Goal: Information Seeking & Learning: Learn about a topic

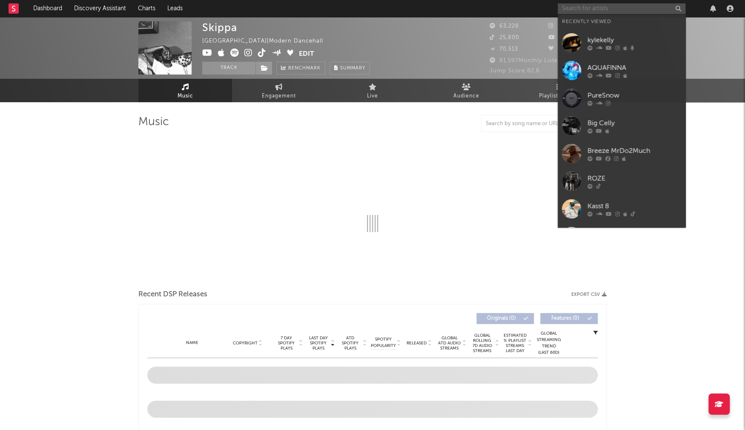
click at [584, 9] on input "text" at bounding box center [622, 8] width 128 height 11
paste input "Ninajirachi"
type input "Ninajirachi"
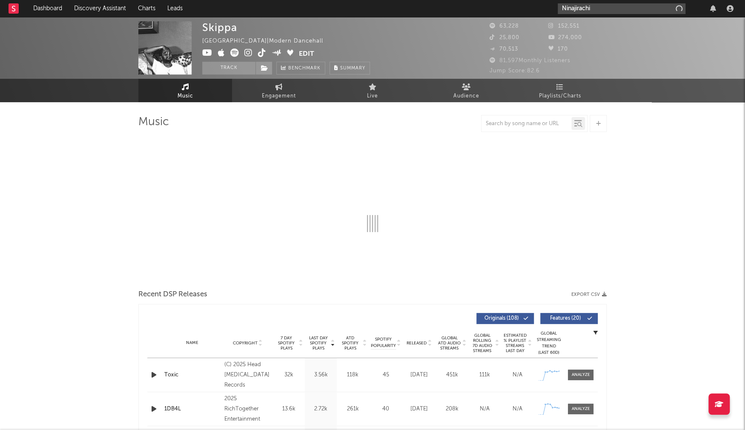
select select "6m"
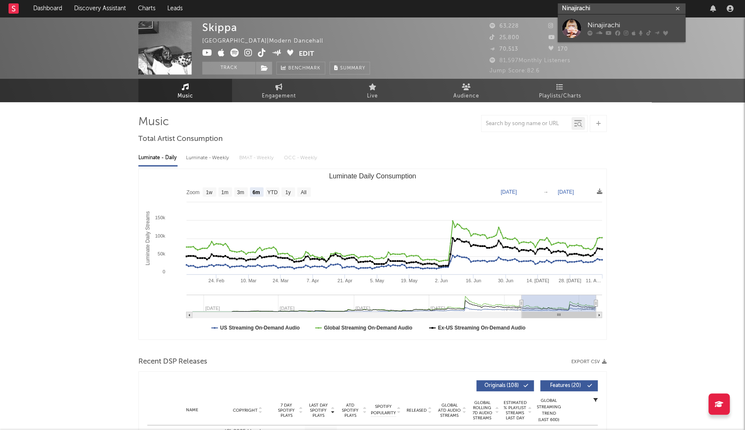
type input "Ninajirachi"
click at [611, 22] on div "Ninajirachi" at bounding box center [635, 25] width 94 height 10
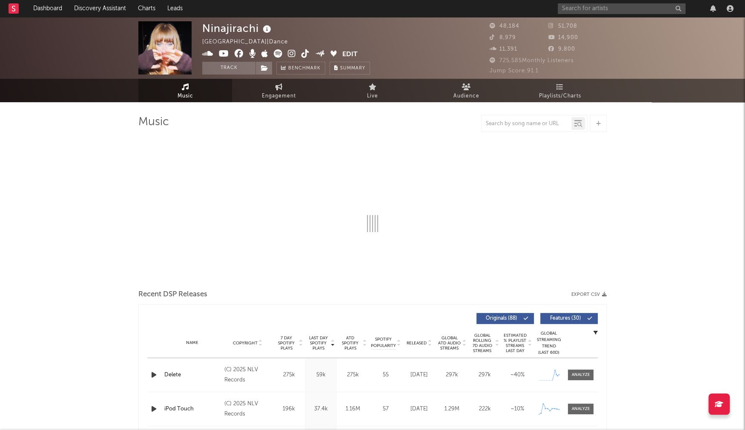
select select "6m"
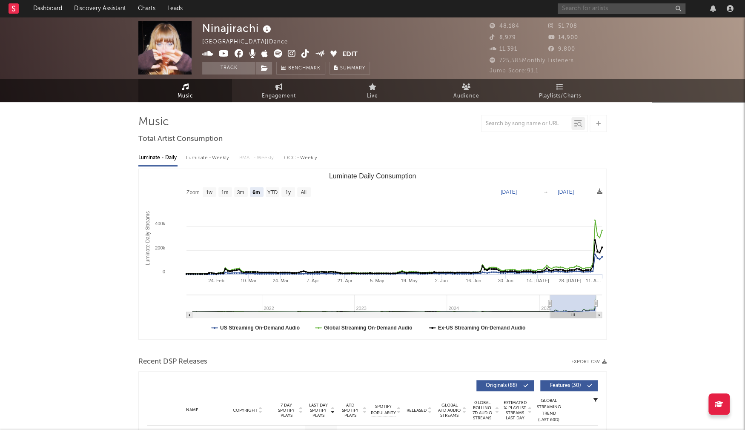
click at [585, 8] on input "text" at bounding box center [622, 8] width 128 height 11
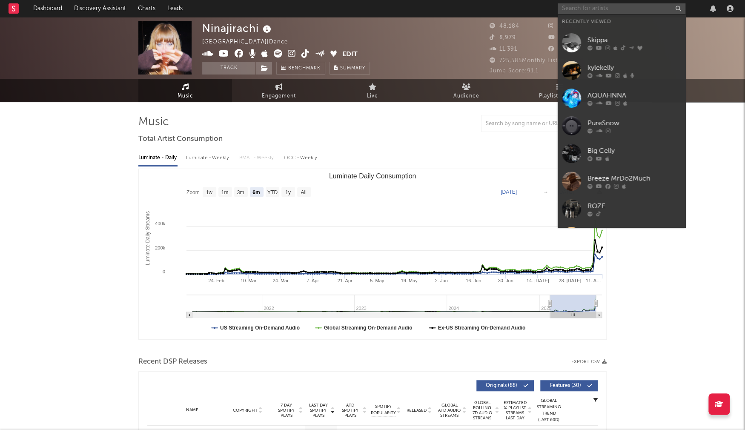
paste input "Hustleman Quise"
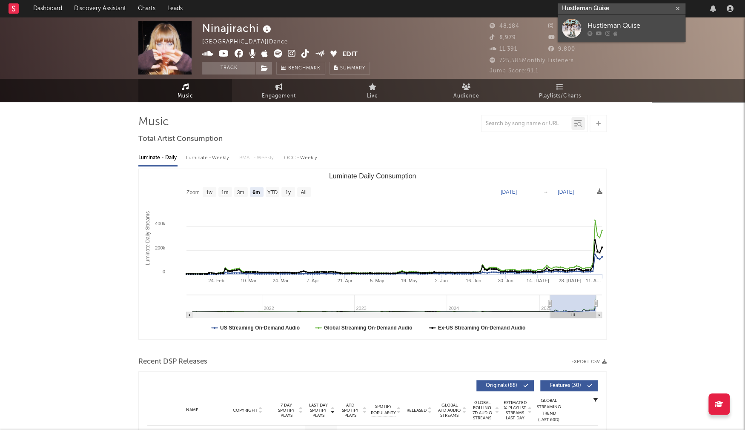
type input "Hustleman Quise"
click at [637, 26] on div "Hustleman Quise" at bounding box center [635, 25] width 94 height 10
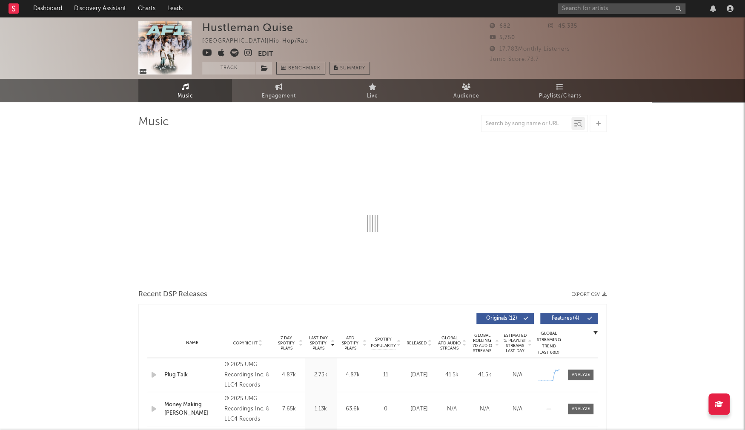
select select "6m"
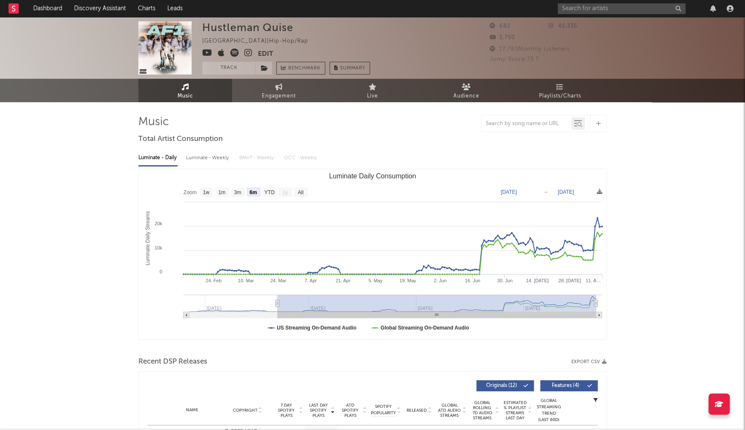
click at [209, 158] on div "Luminate - Weekly" at bounding box center [208, 158] width 45 height 14
select select "1w"
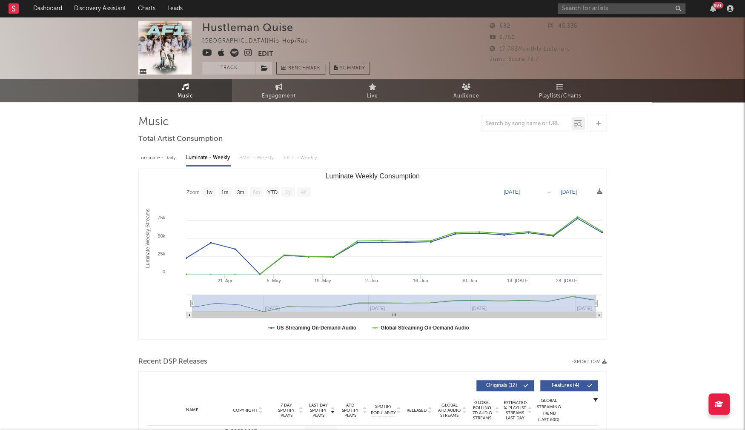
click at [250, 52] on icon at bounding box center [248, 53] width 8 height 9
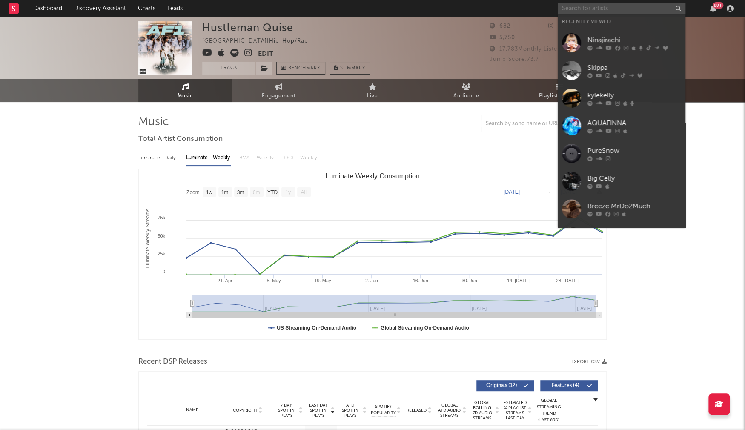
click at [597, 9] on input "text" at bounding box center [622, 8] width 128 height 11
paste input "Elmiene"
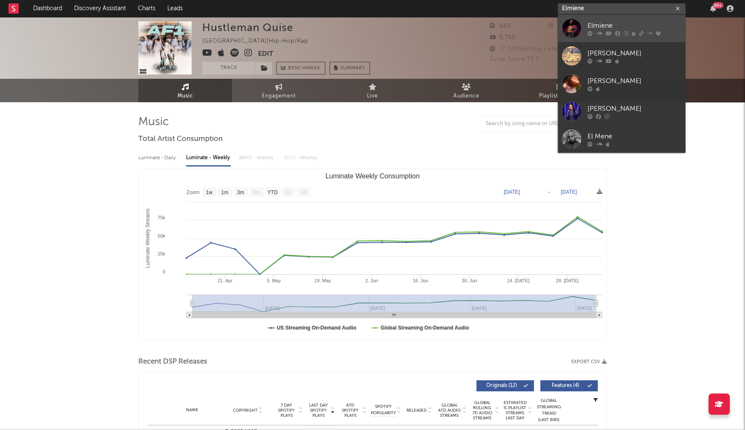
type input "Elmiene"
click at [610, 19] on link "Elmiene" at bounding box center [622, 28] width 128 height 28
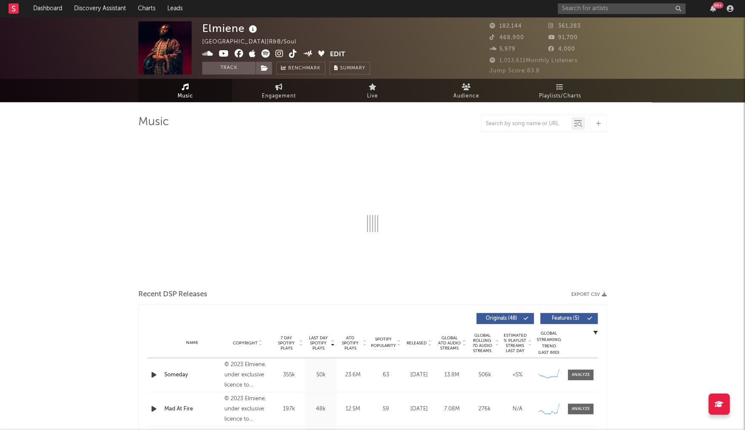
select select "6m"
